Goal: Find specific page/section: Find specific page/section

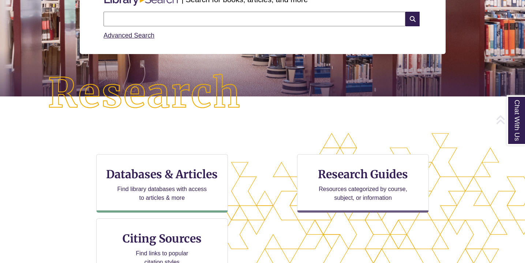
scroll to position [119, 0]
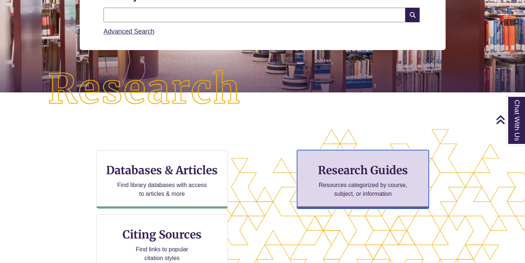
click at [316, 191] on p "Resources categorized by course, subject, or information" at bounding box center [362, 190] width 95 height 18
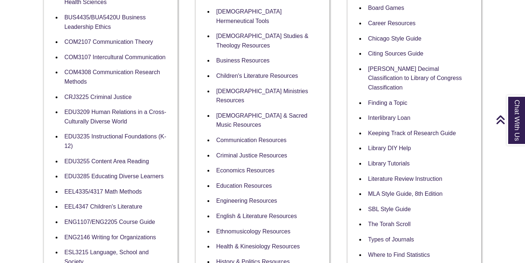
scroll to position [241, 0]
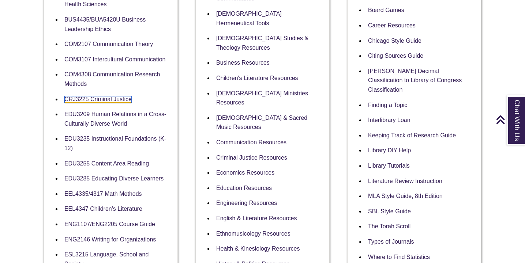
click at [111, 97] on link "CRJ3225 Criminal Justice" at bounding box center [97, 99] width 67 height 7
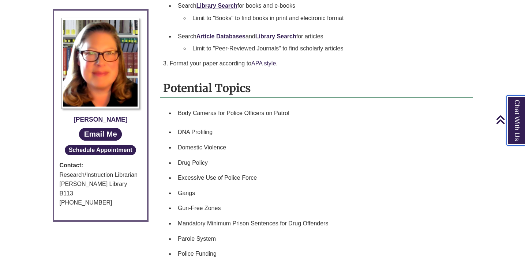
scroll to position [369, 0]
